Goal: Check status: Check status

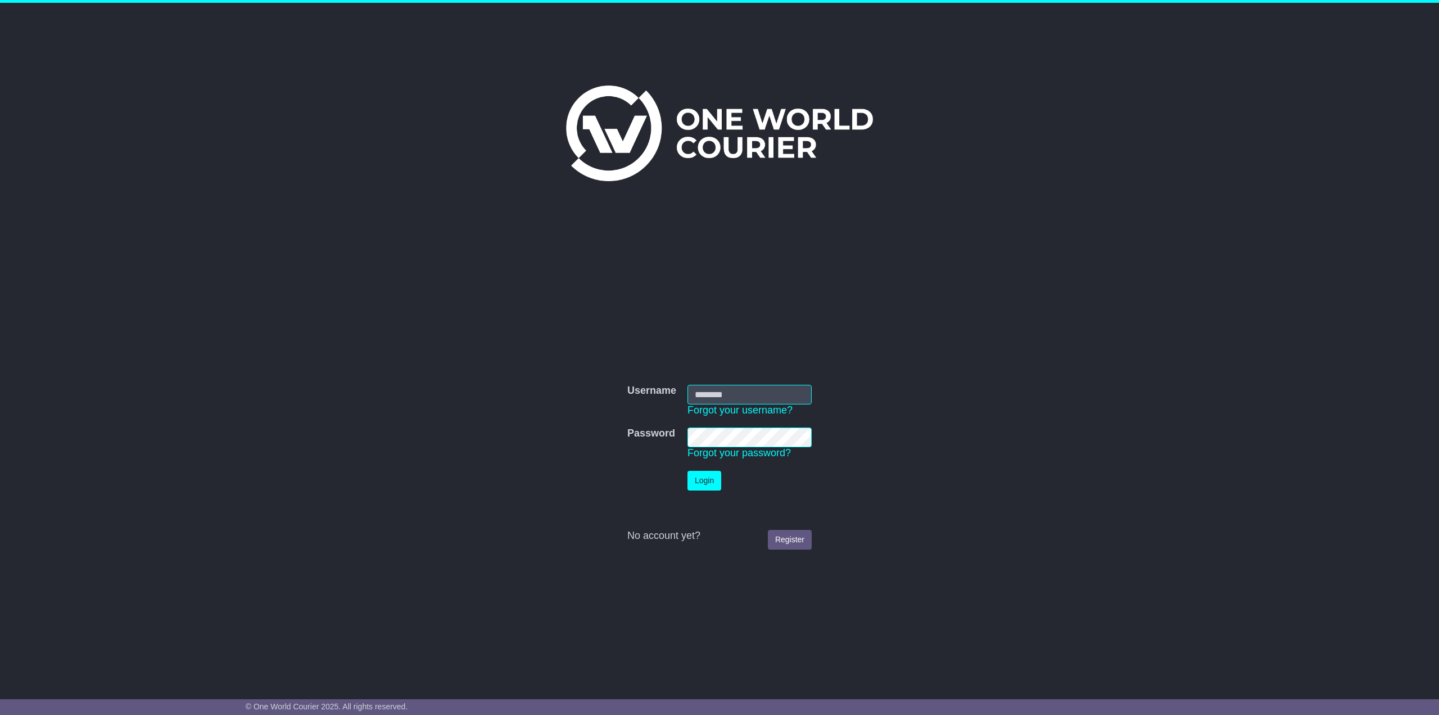
type input "**********"
click at [720, 474] on button "Login" at bounding box center [705, 481] width 34 height 20
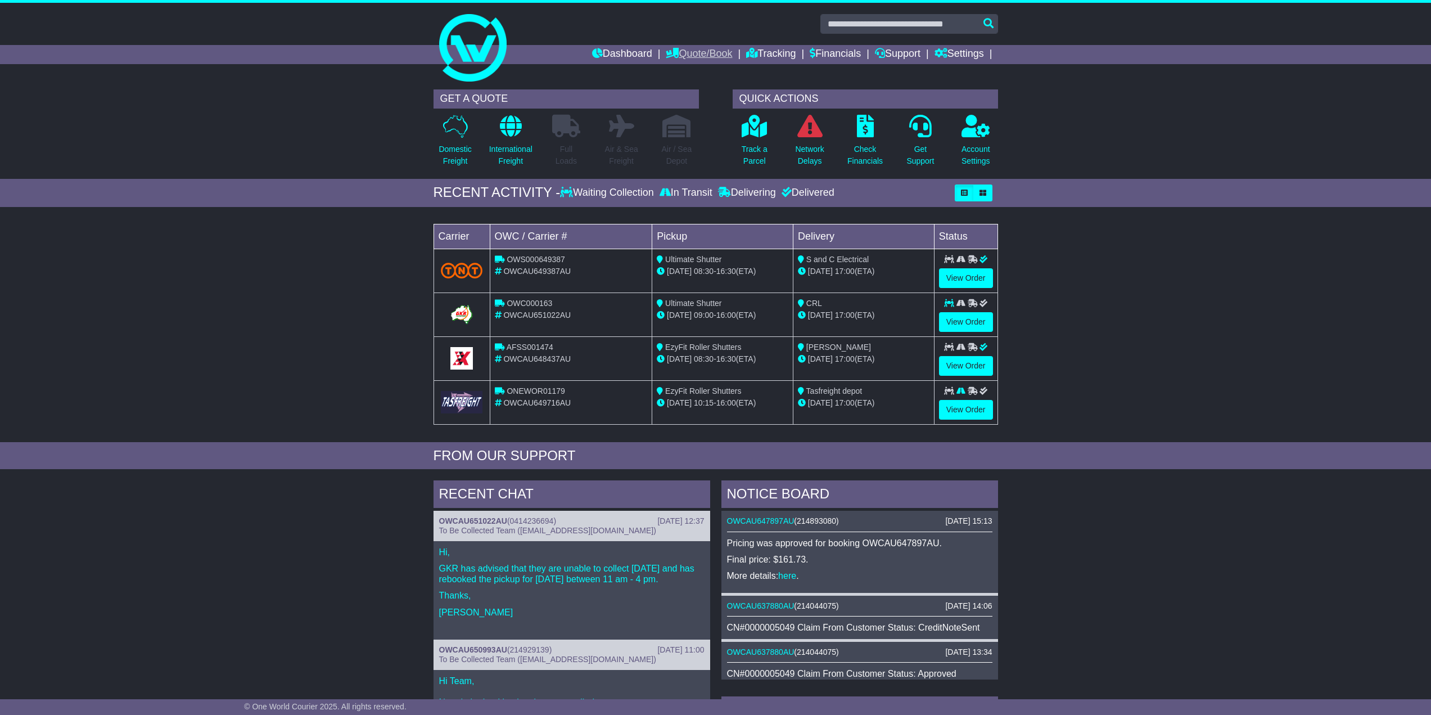
click at [666, 46] on link "Quote/Book" at bounding box center [699, 54] width 66 height 19
click at [675, 109] on link "Drafts" at bounding box center [710, 110] width 89 height 12
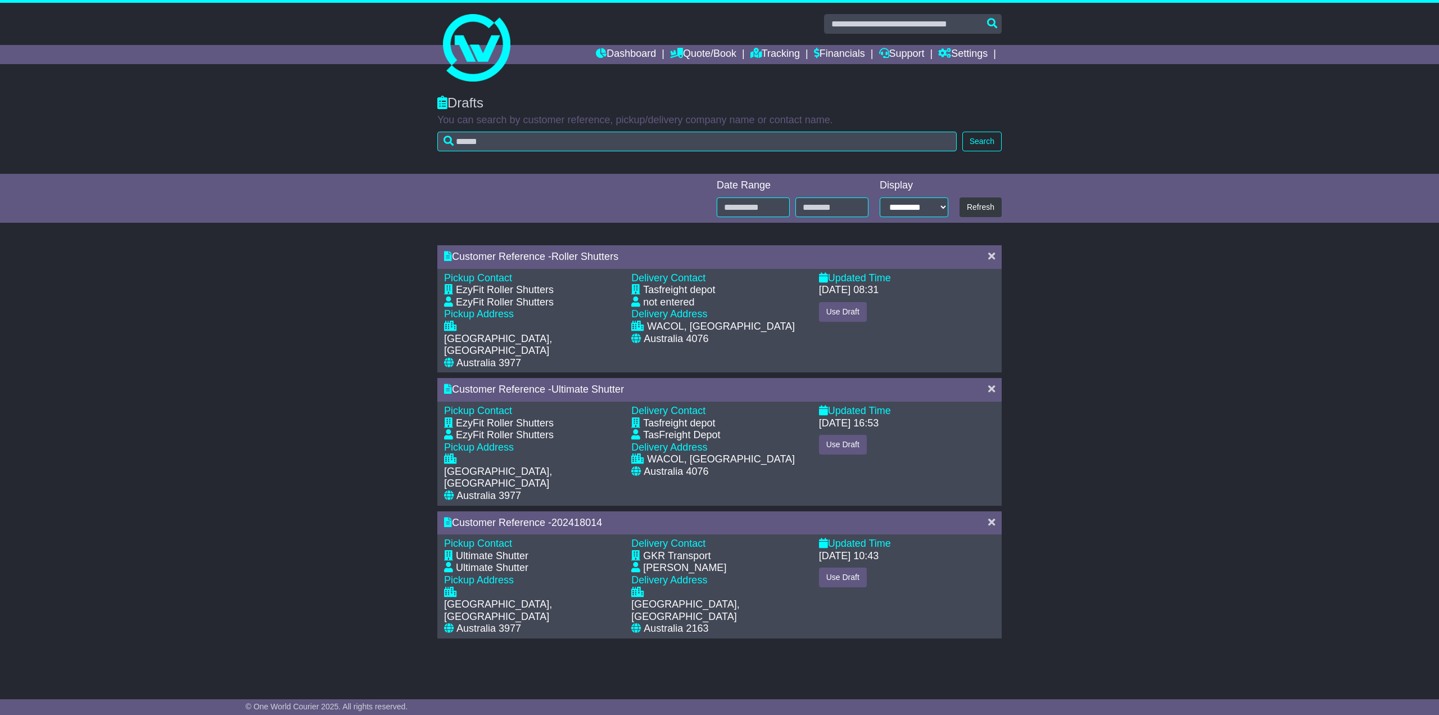
click at [459, 20] on div at bounding box center [720, 24] width 576 height 20
click at [613, 58] on link "Dashboard" at bounding box center [626, 54] width 60 height 19
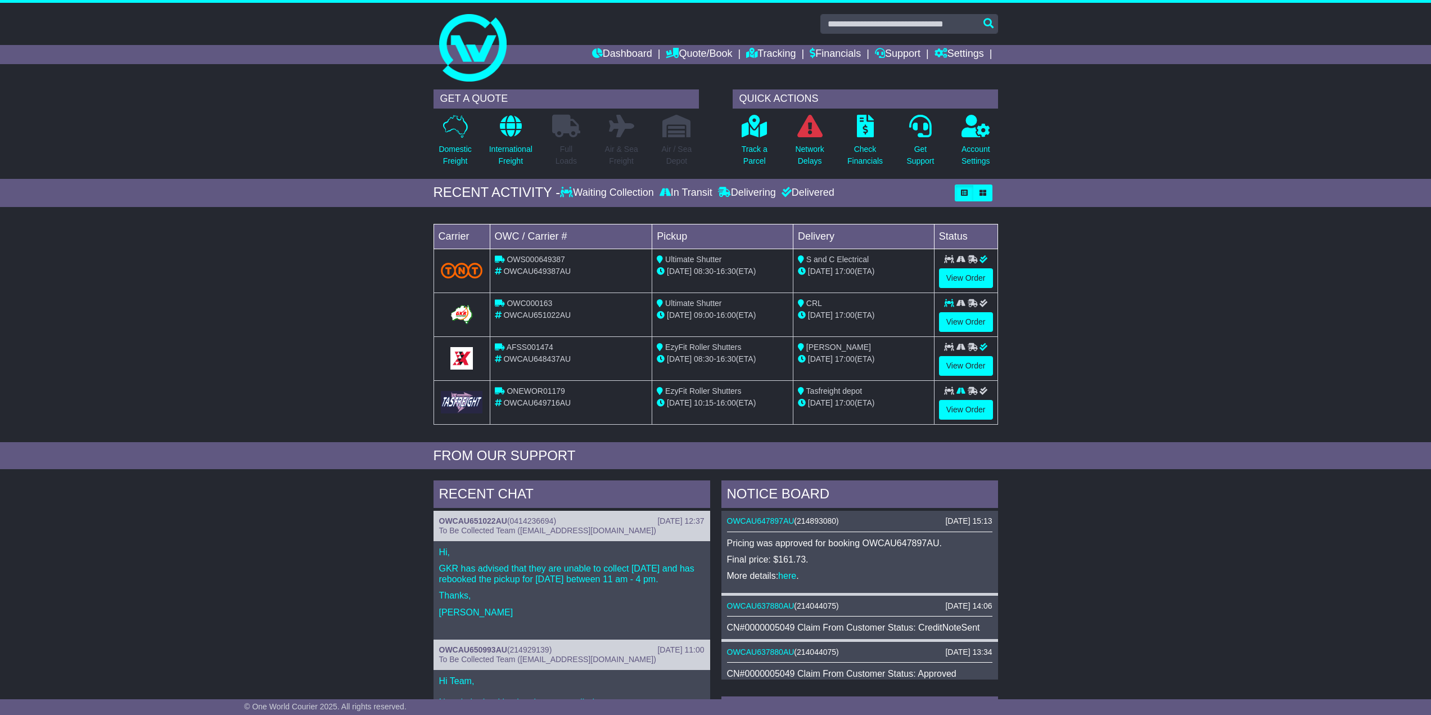
click at [1194, 234] on div "Loading... No bookings found Carrier OWC / Carrier # Pickup Delivery Status OWS…" at bounding box center [715, 327] width 1431 height 229
click at [456, 248] on td at bounding box center [461, 270] width 56 height 44
click at [539, 258] on span "OWS000649387" at bounding box center [536, 259] width 58 height 9
copy span "OWS000649387"
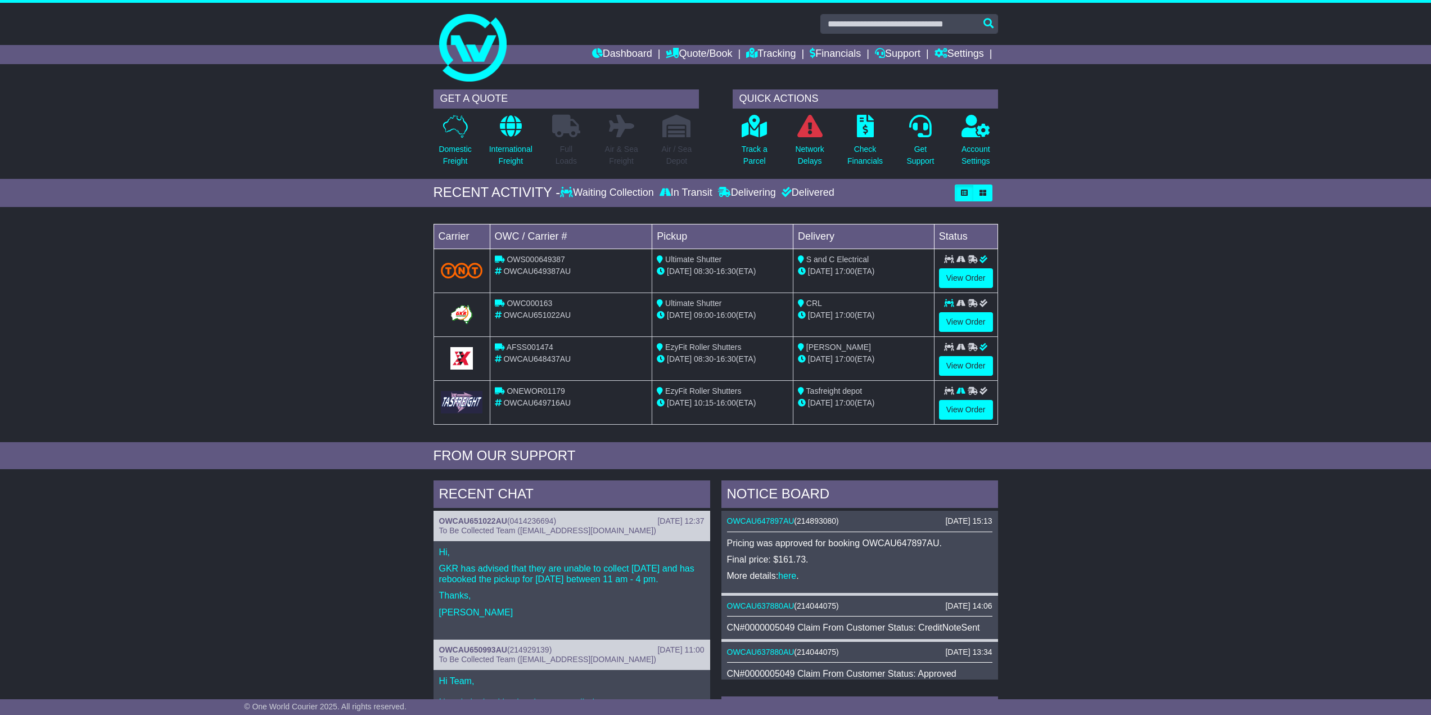
click at [551, 272] on span "OWCAU649387AU" at bounding box center [536, 270] width 67 height 9
copy span "OWCAU649387AU"
click at [973, 282] on link "View Order" at bounding box center [966, 278] width 54 height 20
